Goal: Task Accomplishment & Management: Manage account settings

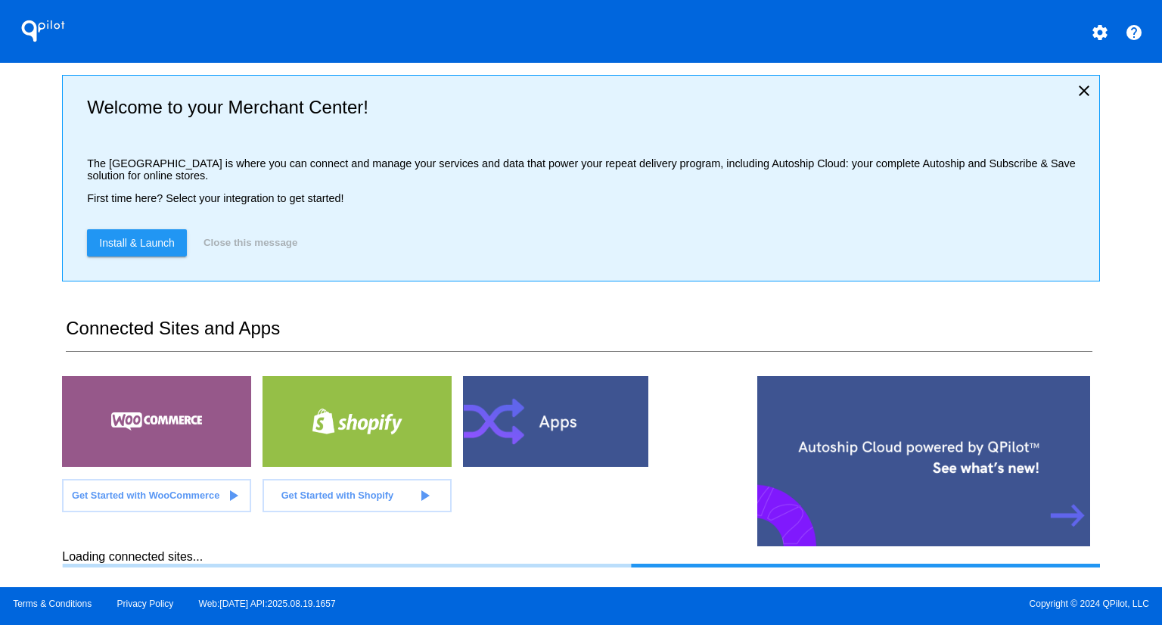
click at [33, 207] on div "QPilot settings help Welcome to your Merchant Center! The [GEOGRAPHIC_DATA] is …" at bounding box center [581, 293] width 1162 height 587
click at [632, 315] on section "Welcome to your Merchant Center! The [GEOGRAPHIC_DATA] is where you can connect…" at bounding box center [580, 325] width 1037 height 524
click at [32, 165] on div "QPilot settings help Welcome to your Merchant Center! The [GEOGRAPHIC_DATA] is …" at bounding box center [581, 293] width 1162 height 587
click at [39, 155] on div "QPilot settings help Welcome to your Merchant Center! The [GEOGRAPHIC_DATA] is …" at bounding box center [581, 293] width 1162 height 587
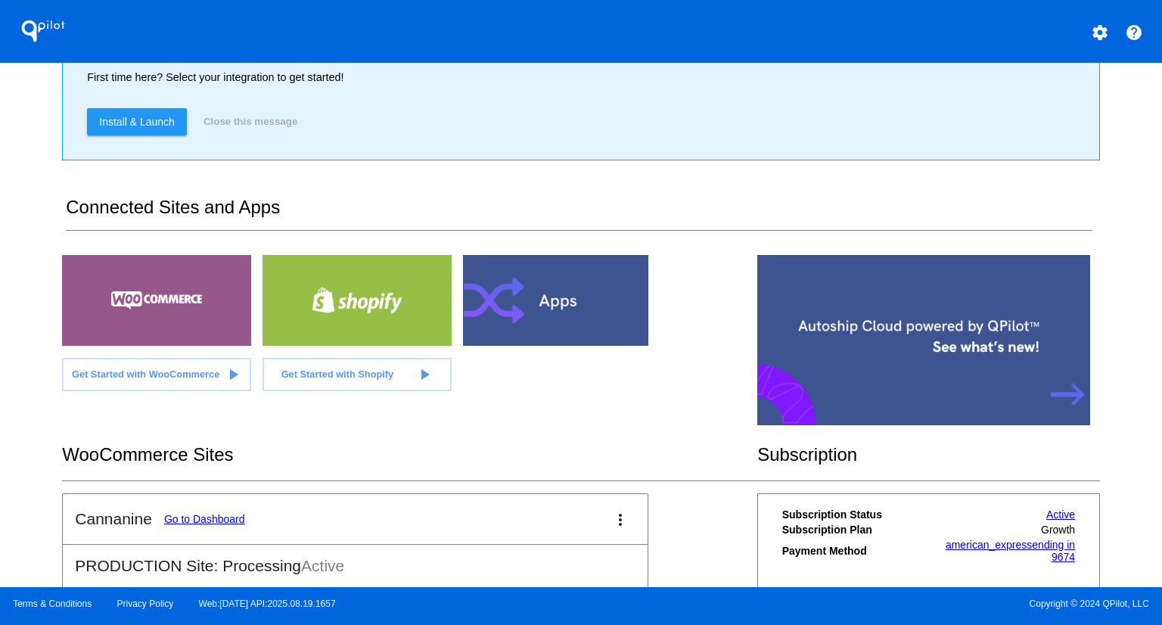
scroll to position [227, 0]
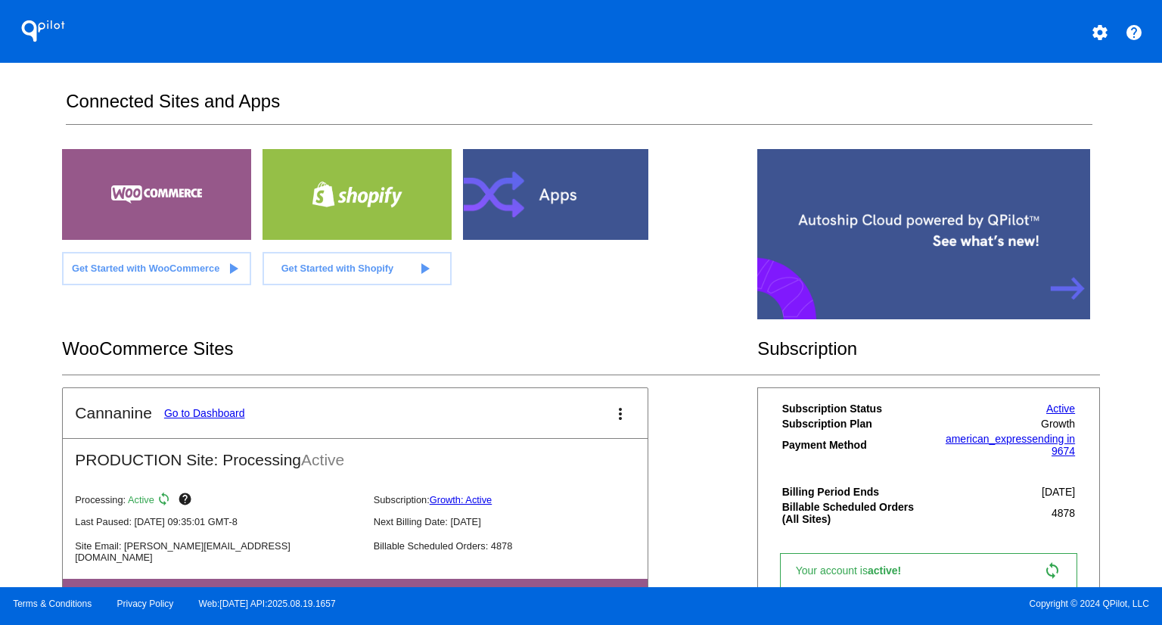
click at [225, 411] on link "Go to Dashboard" at bounding box center [204, 413] width 81 height 12
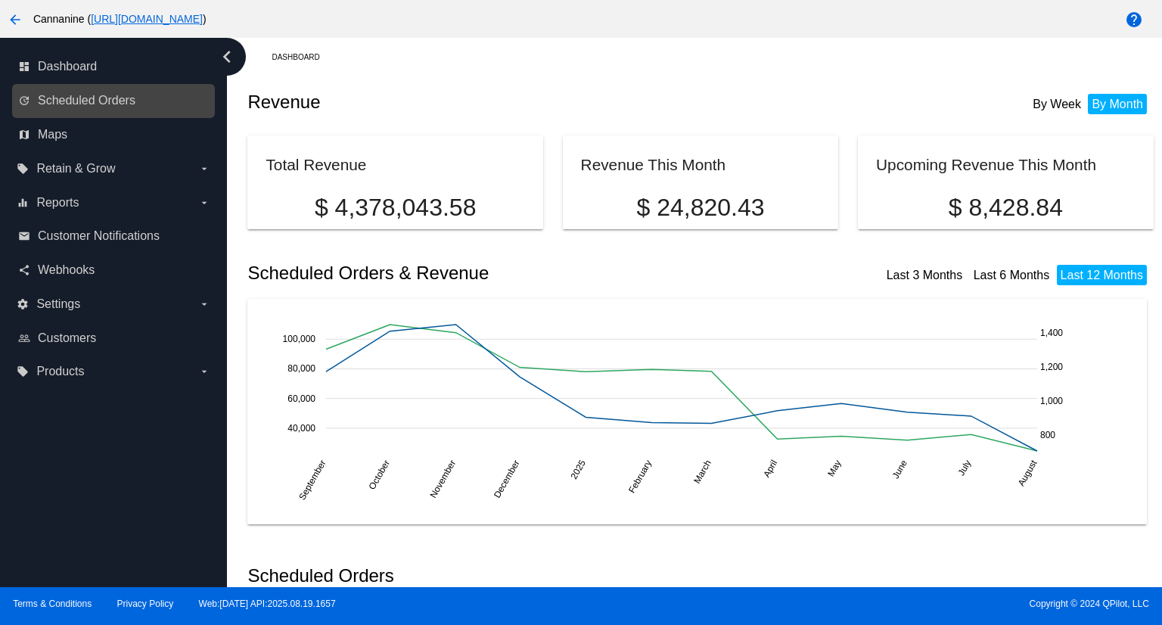
click at [139, 98] on link "update Scheduled Orders" at bounding box center [114, 101] width 192 height 24
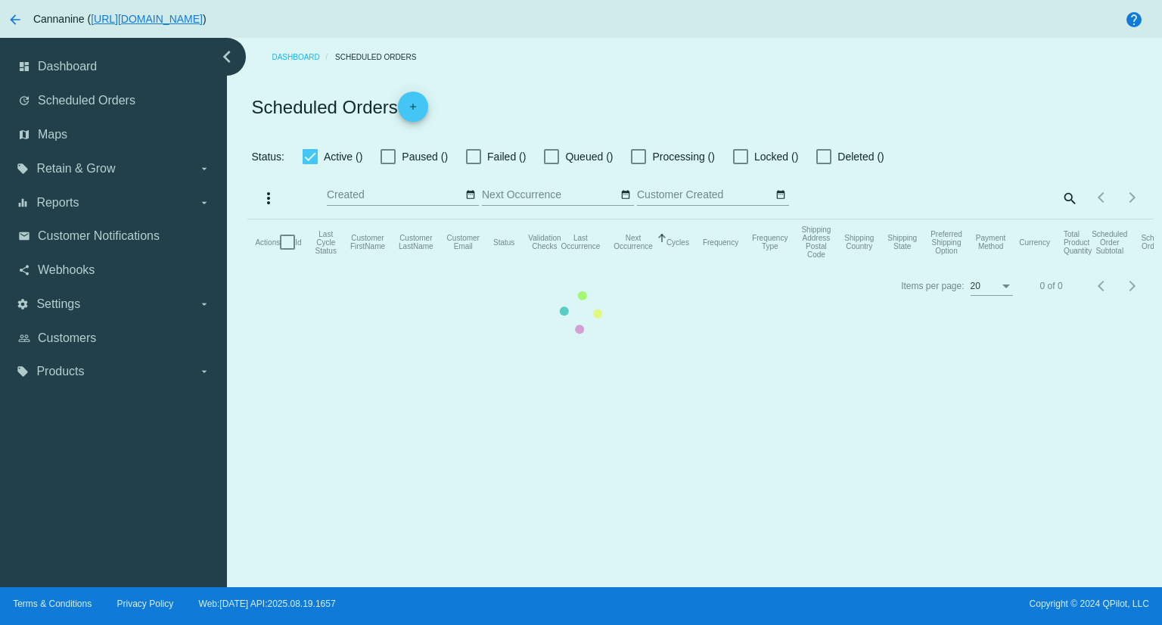
checkbox input "true"
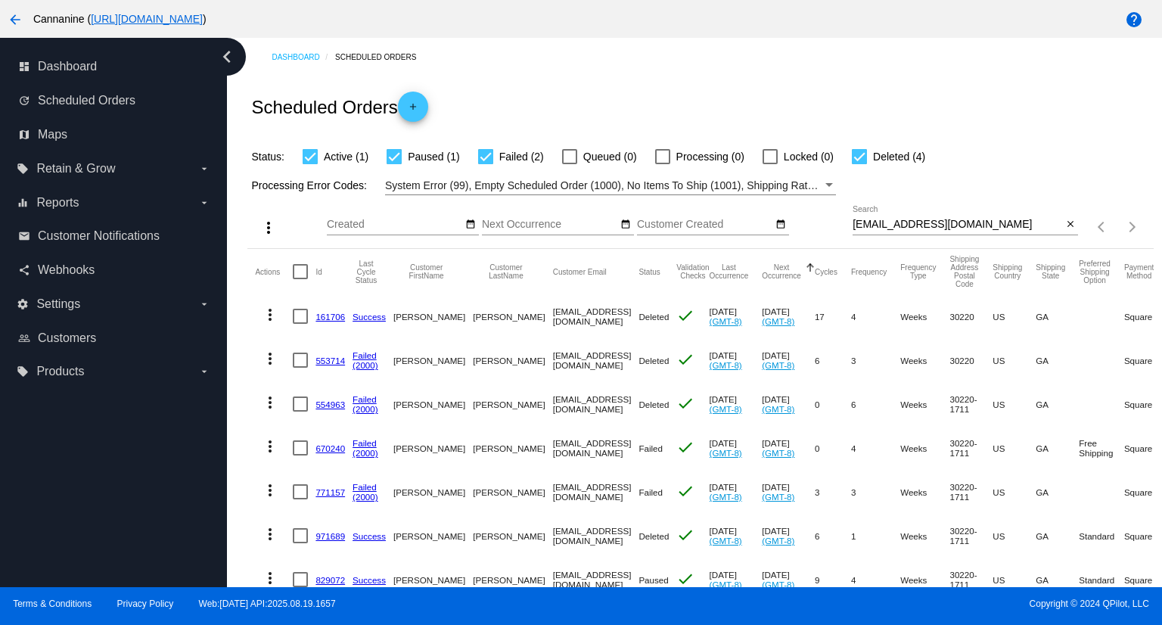
click at [1023, 227] on input "[EMAIL_ADDRESS][DOMAIN_NAME]" at bounding box center [957, 225] width 210 height 12
paste input "[EMAIL_ADDRESS]"
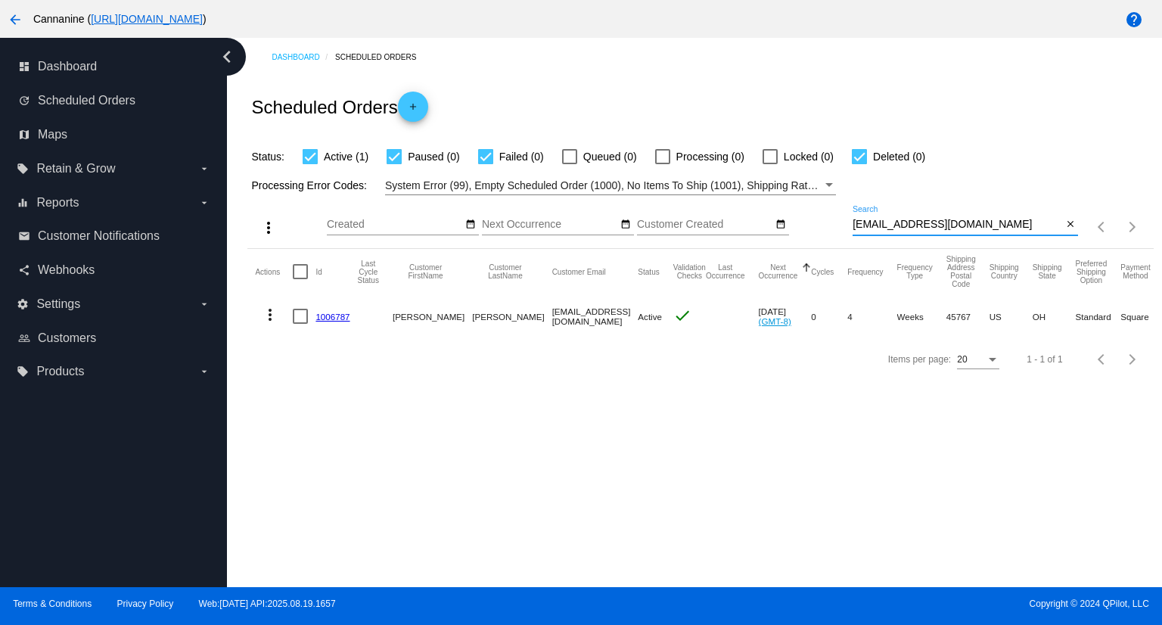
type input "[EMAIL_ADDRESS][DOMAIN_NAME]"
click at [498, 430] on div "Dashboard Scheduled Orders Scheduled Orders add Status: Active (1) Paused (0) F…" at bounding box center [694, 312] width 935 height 549
click at [269, 312] on mat-icon "more_vert" at bounding box center [270, 315] width 18 height 18
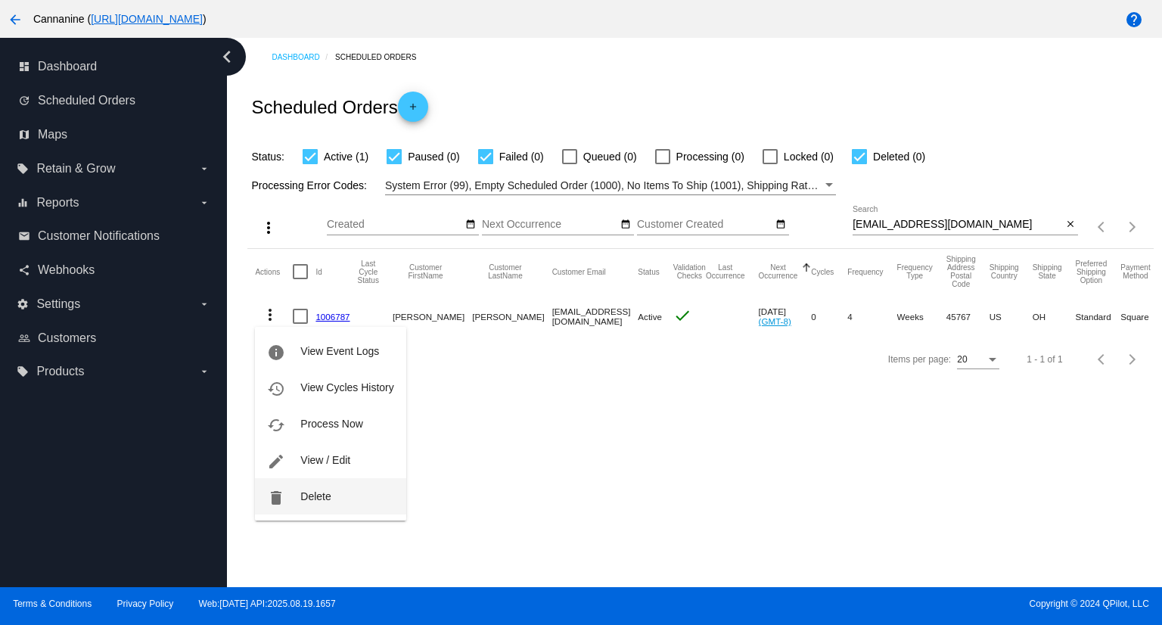
click at [319, 495] on span "Delete" at bounding box center [315, 496] width 30 height 12
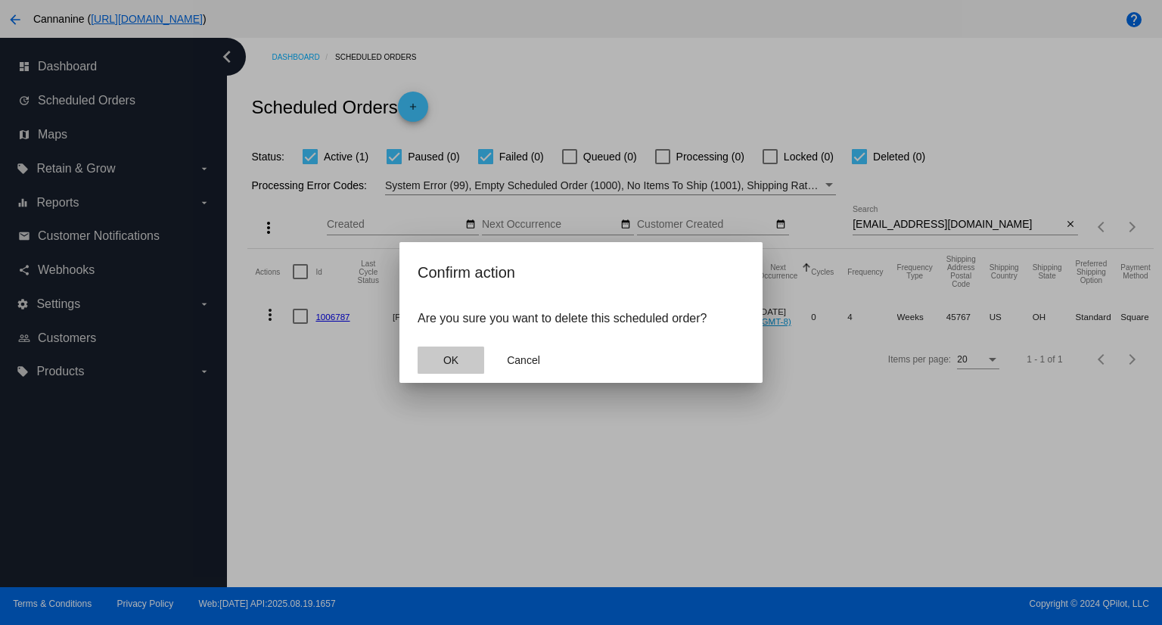
click at [451, 362] on span "OK" at bounding box center [450, 360] width 15 height 12
